Goal: Task Accomplishment & Management: Manage account settings

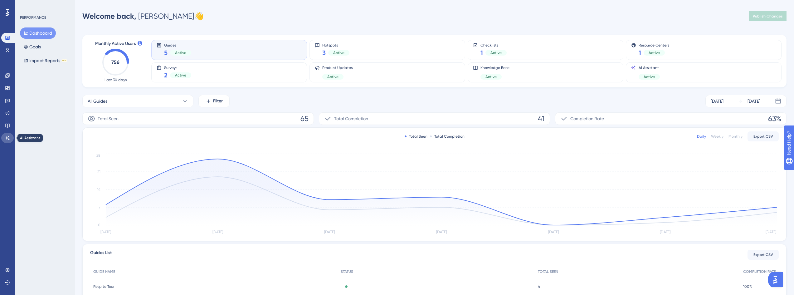
click at [9, 138] on icon at bounding box center [7, 137] width 5 height 5
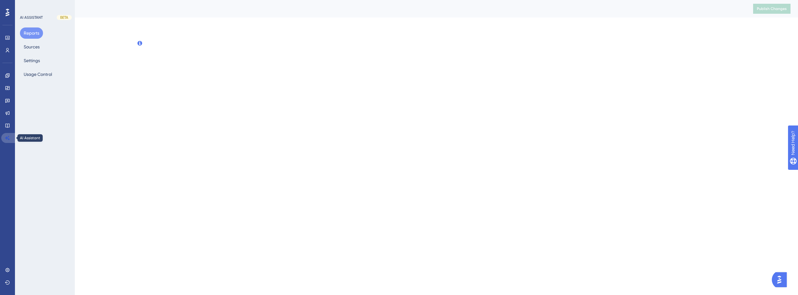
click at [9, 138] on icon at bounding box center [7, 137] width 5 height 5
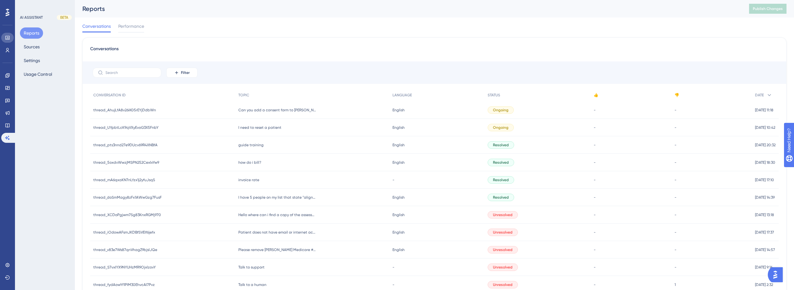
click at [9, 35] on link at bounding box center [7, 38] width 12 height 10
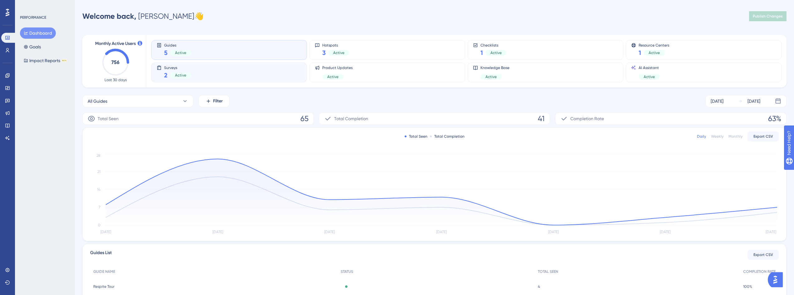
click at [203, 70] on div "Surveys 2 Active" at bounding box center [229, 72] width 145 height 14
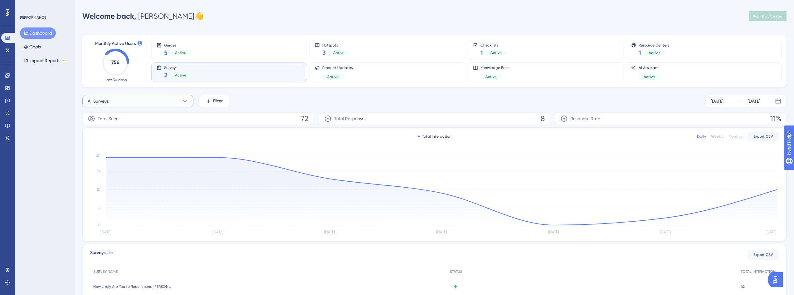
click at [160, 101] on button "All Surveys" at bounding box center [137, 101] width 111 height 12
click at [127, 163] on span "How Likely Are You to Recommend [PERSON_NAME]?" at bounding box center [137, 163] width 93 height 7
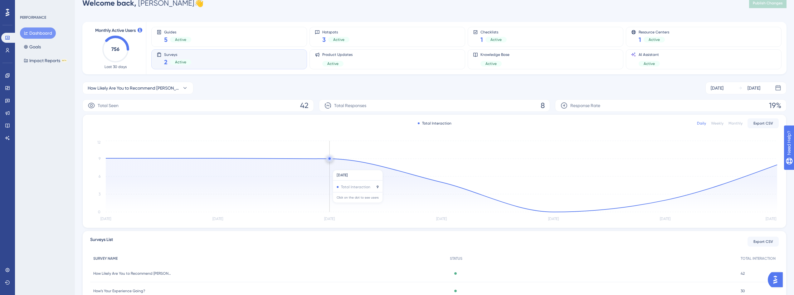
scroll to position [58, 0]
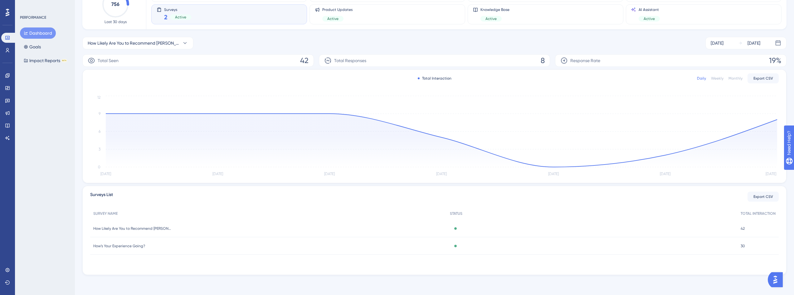
click at [148, 228] on span "How Likely Are You to Recommend [PERSON_NAME]?" at bounding box center [132, 228] width 78 height 5
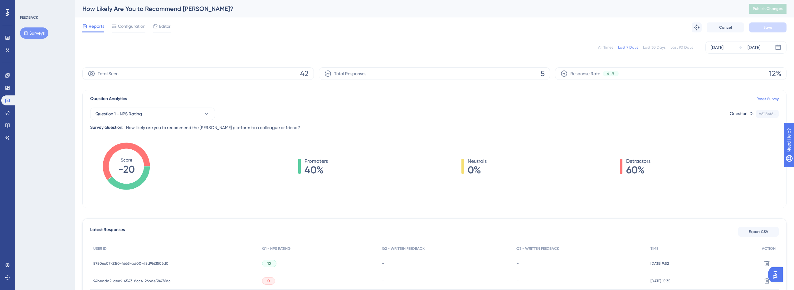
click at [685, 47] on div "Last 90 Days" at bounding box center [681, 47] width 22 height 5
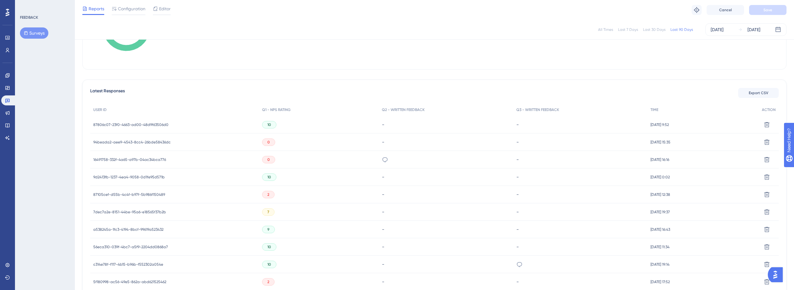
scroll to position [94, 0]
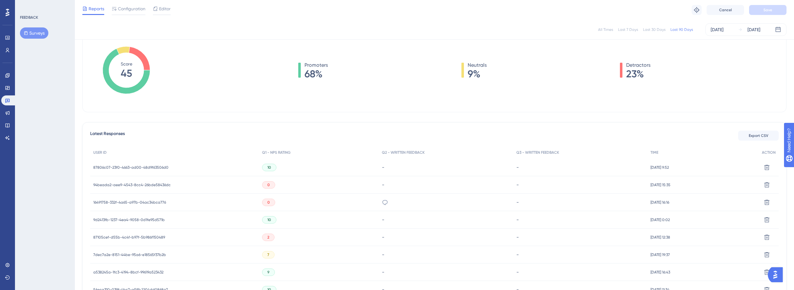
click at [164, 182] on span "94beada2-aee9-4543-8cc4-26bde58436dc" at bounding box center [131, 184] width 77 height 5
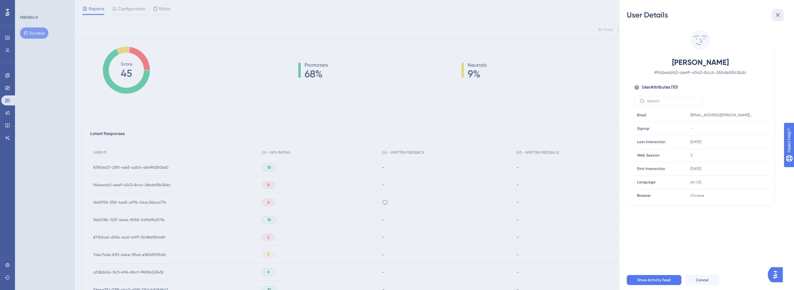
click at [779, 13] on icon at bounding box center [778, 15] width 4 height 4
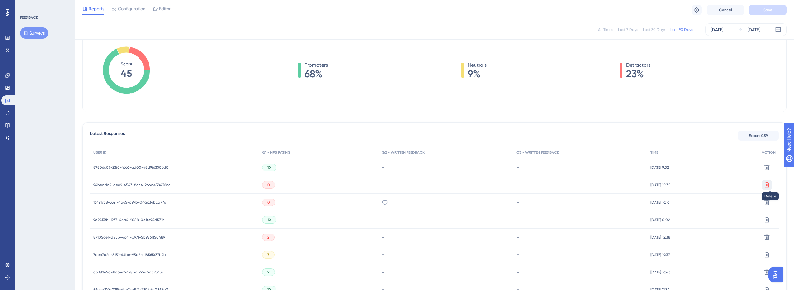
click at [769, 185] on icon at bounding box center [766, 185] width 6 height 6
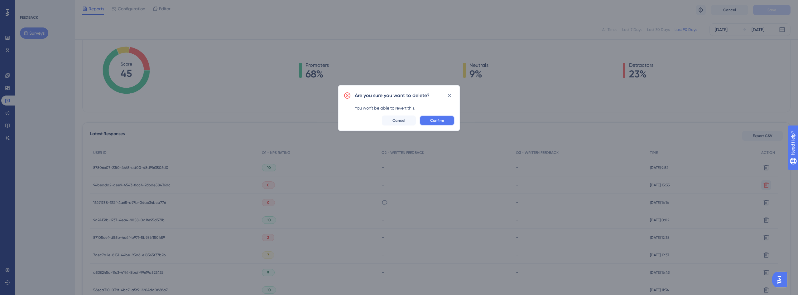
click at [440, 117] on button "Confirm" at bounding box center [437, 120] width 35 height 10
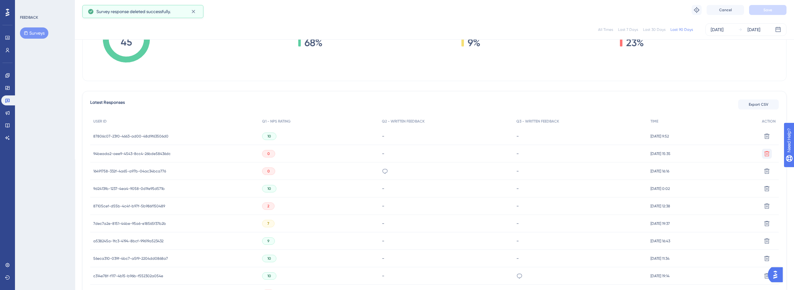
scroll to position [0, 0]
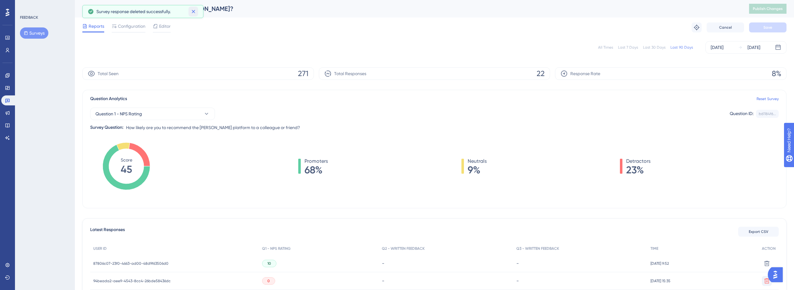
click at [193, 10] on icon at bounding box center [193, 11] width 6 height 6
click at [290, 38] on div "All Times Last 7 Days Last 30 Days Last 90 Days [DATE] [DATE]" at bounding box center [434, 47] width 704 height 20
click at [119, 28] on span "Configuration" at bounding box center [131, 25] width 27 height 7
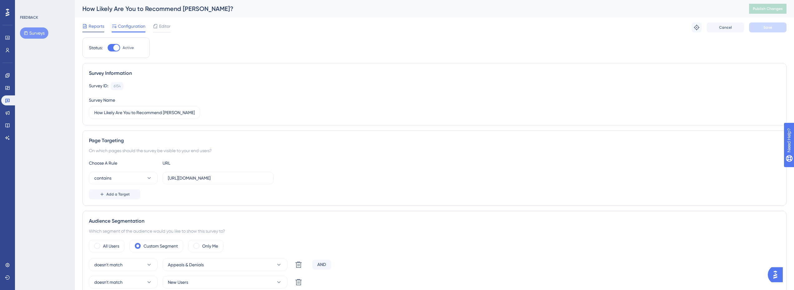
click at [97, 29] on span "Reports" at bounding box center [97, 25] width 16 height 7
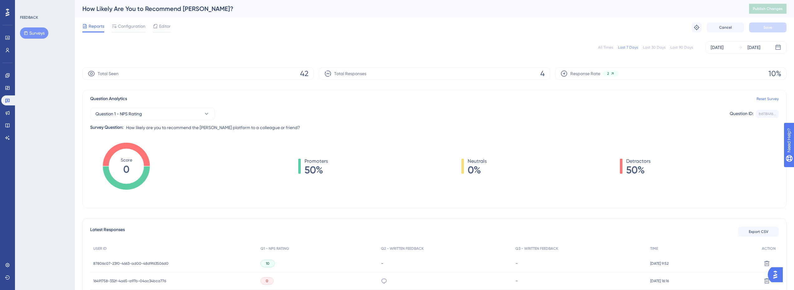
click at [683, 47] on div "Last 90 Days" at bounding box center [681, 47] width 22 height 5
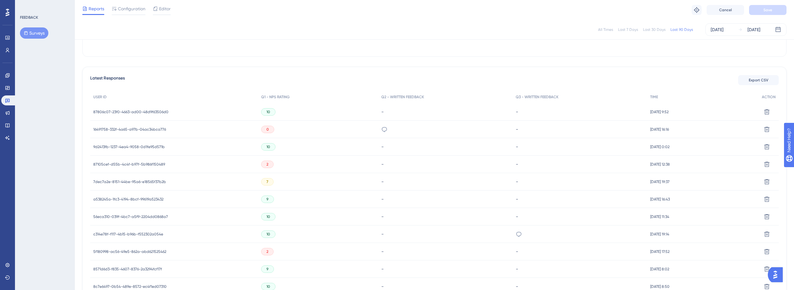
scroll to position [156, 0]
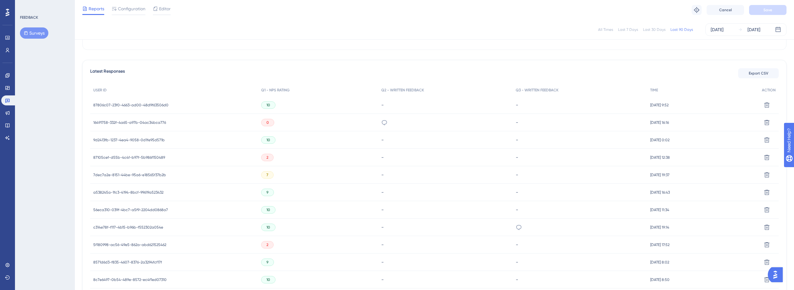
click at [266, 158] on span "2" at bounding box center [267, 157] width 2 height 5
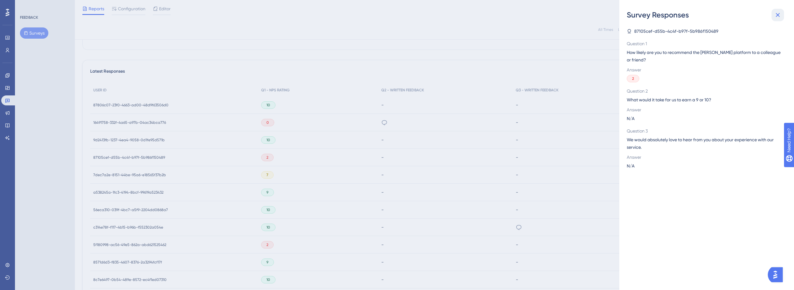
click at [777, 11] on button at bounding box center [777, 15] width 12 height 12
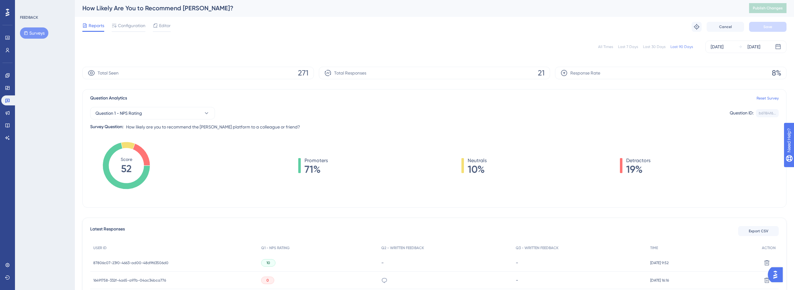
scroll to position [0, 0]
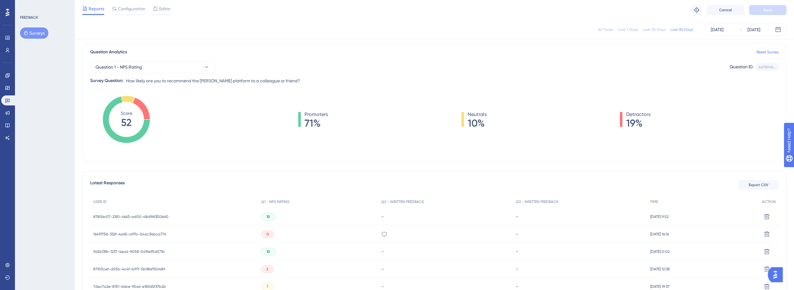
scroll to position [31, 0]
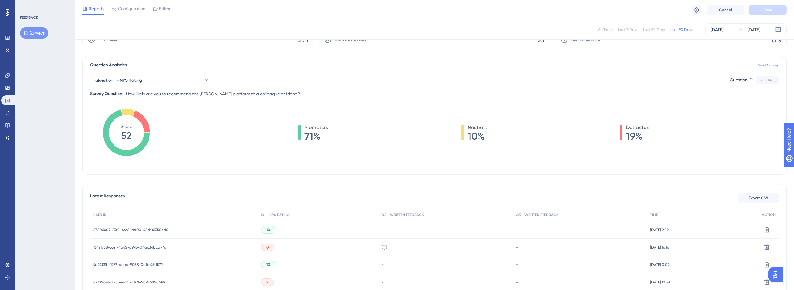
click at [179, 174] on div "Question Analytics Reset Survey Question 1 - NPS Rating Question ID: b61184f6..…" at bounding box center [434, 115] width 704 height 119
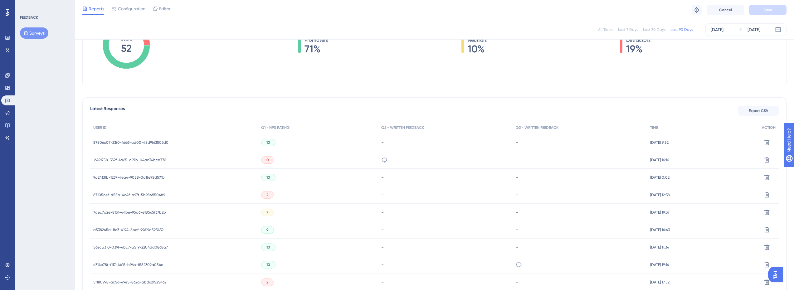
scroll to position [62, 0]
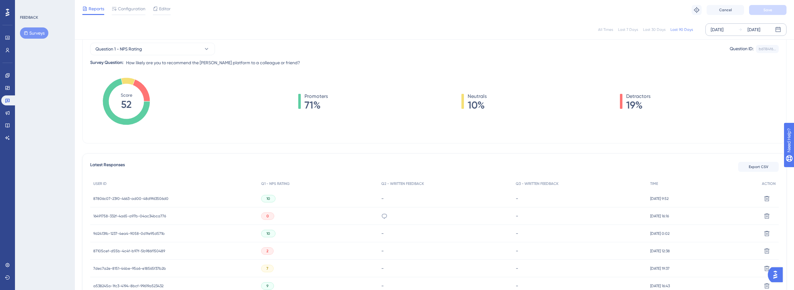
click at [727, 25] on div "[DATE] [DATE]" at bounding box center [745, 29] width 81 height 12
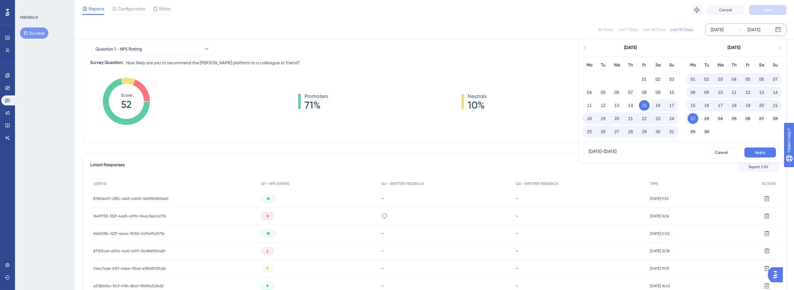
click at [692, 105] on button "15" at bounding box center [692, 105] width 11 height 11
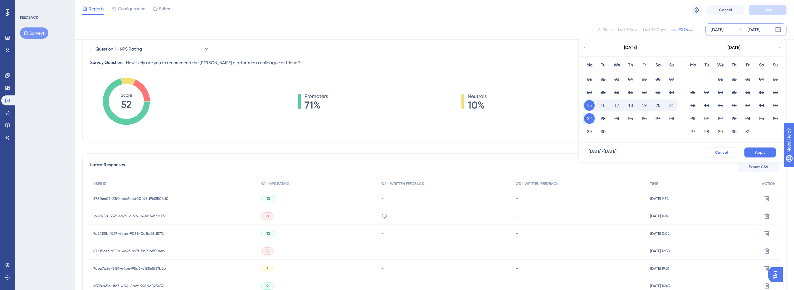
click at [725, 149] on button "Cancel" at bounding box center [720, 153] width 33 height 10
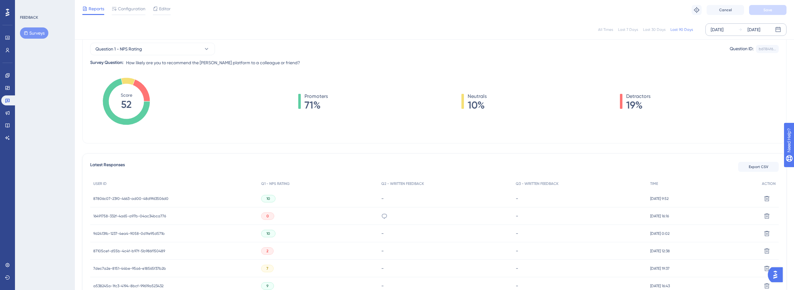
click at [721, 32] on div "[DATE]" at bounding box center [716, 29] width 13 height 7
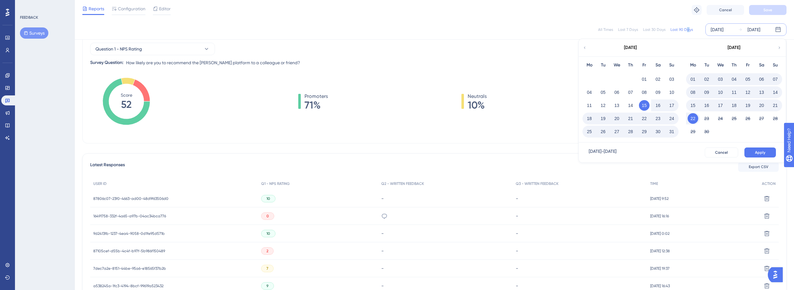
drag, startPoint x: 688, startPoint y: 23, endPoint x: 682, endPoint y: 28, distance: 7.7
click at [687, 23] on div "All Times Last 7 Days Last 30 Days Last 90 Days [DATE] [DATE] [DATE] Mo Tu We T…" at bounding box center [434, 30] width 719 height 20
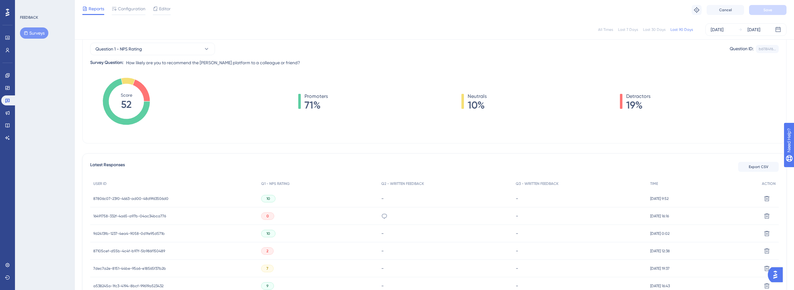
click at [680, 29] on div "Last 90 Days" at bounding box center [681, 29] width 22 height 5
click at [723, 28] on div "[DATE]" at bounding box center [716, 29] width 13 height 7
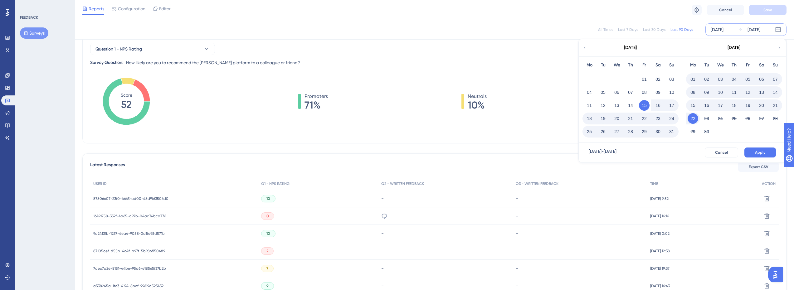
click at [645, 104] on button "15" at bounding box center [644, 105] width 11 height 11
click at [694, 104] on button "15" at bounding box center [692, 105] width 11 height 11
click at [762, 153] on span "Apply" at bounding box center [760, 152] width 10 height 5
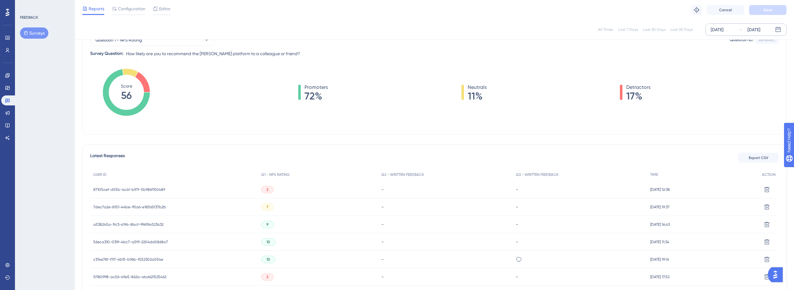
scroll to position [0, 0]
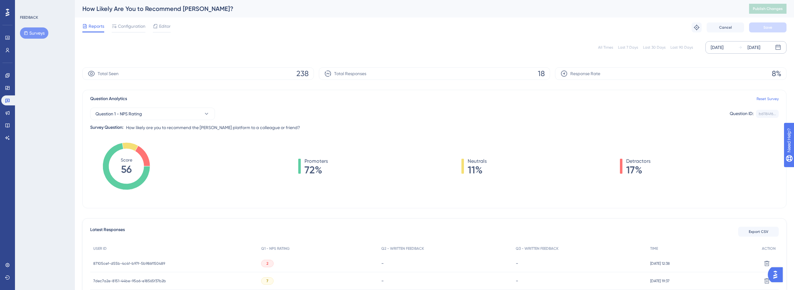
click at [723, 49] on div "[DATE]" at bounding box center [716, 47] width 13 height 7
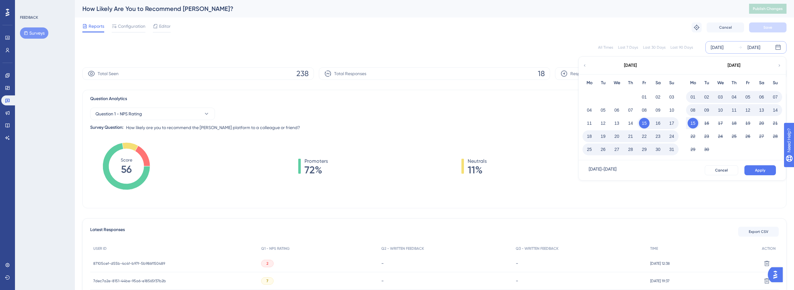
click at [332, 205] on div "Question Analytics Reset Survey Question 1 - NPS Rating Question ID: b61184f6..…" at bounding box center [434, 149] width 704 height 119
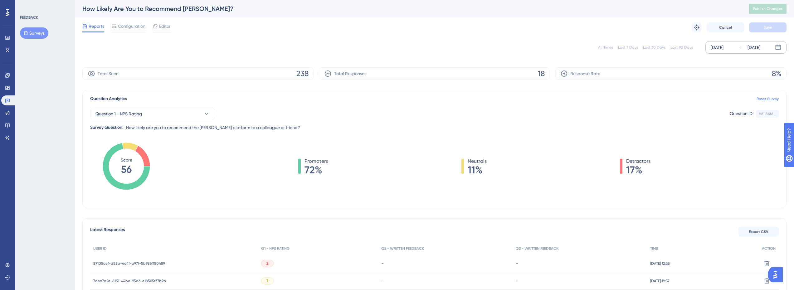
click at [719, 49] on div "[DATE]" at bounding box center [716, 47] width 13 height 7
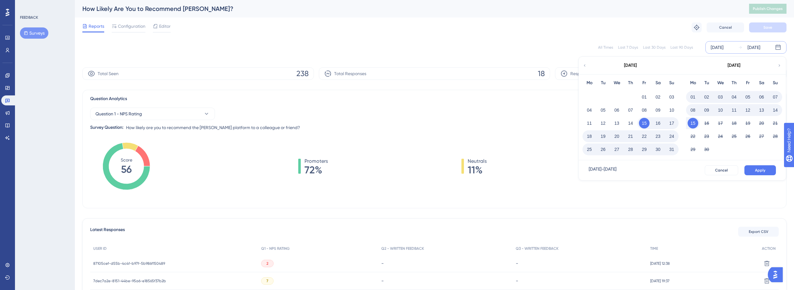
click at [643, 123] on button "15" at bounding box center [644, 123] width 11 height 11
click at [774, 110] on button "14" at bounding box center [775, 110] width 11 height 11
click at [762, 167] on button "Apply" at bounding box center [759, 170] width 31 height 10
